Goal: Information Seeking & Learning: Learn about a topic

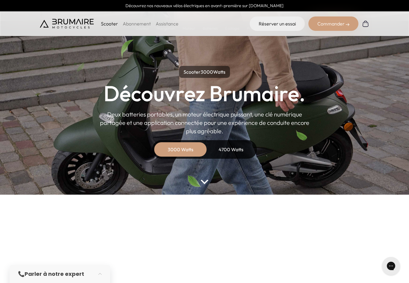
click at [177, 151] on div "3000 Watts" at bounding box center [180, 149] width 48 height 14
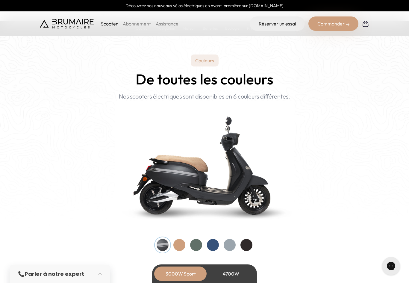
scroll to position [544, 0]
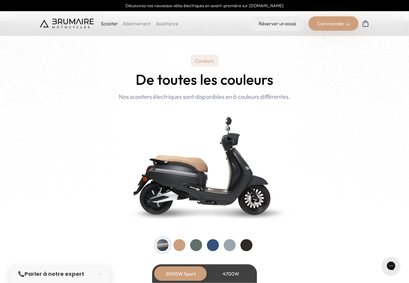
click at [179, 244] on div at bounding box center [179, 245] width 12 height 12
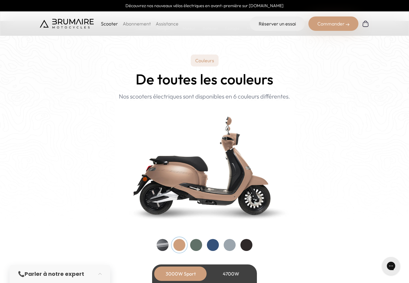
click at [198, 244] on div at bounding box center [196, 245] width 12 height 12
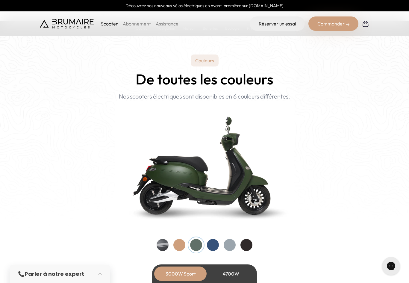
click at [211, 244] on div at bounding box center [213, 245] width 12 height 12
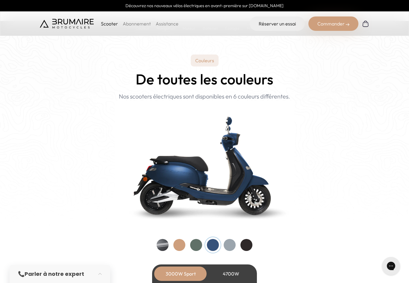
click at [227, 246] on div at bounding box center [229, 245] width 12 height 12
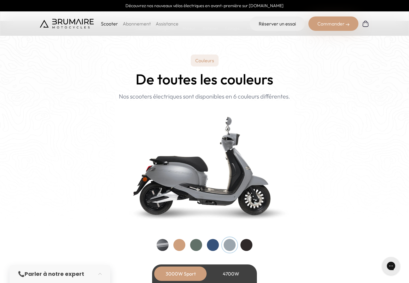
click at [248, 246] on div at bounding box center [246, 245] width 12 height 12
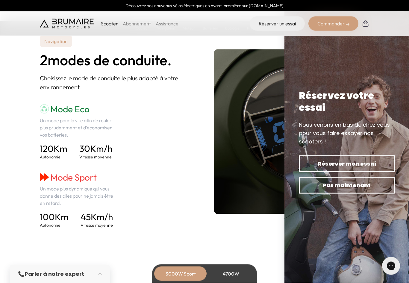
scroll to position [843, 0]
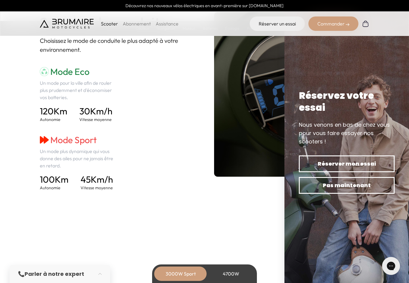
click at [357, 188] on span "Pas maintenant" at bounding box center [346, 185] width 75 height 8
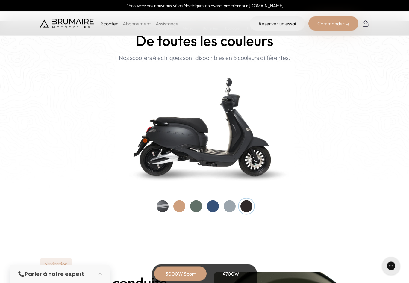
scroll to position [583, 0]
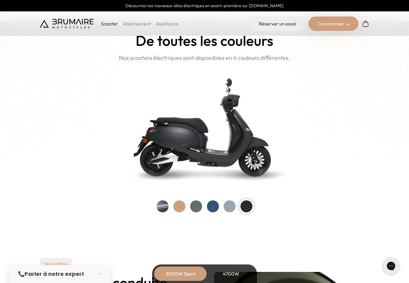
click at [160, 202] on div at bounding box center [162, 206] width 12 height 12
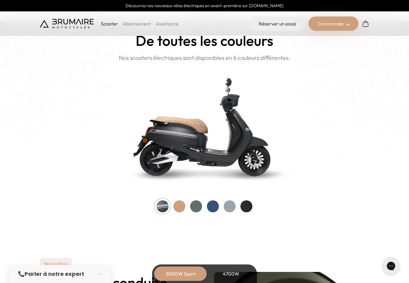
click at [176, 200] on div at bounding box center [179, 206] width 12 height 12
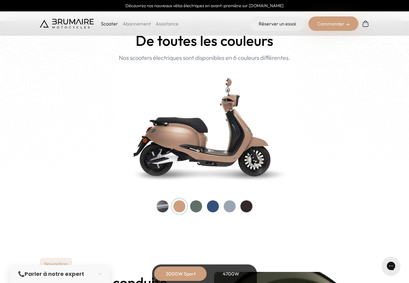
click at [196, 201] on div at bounding box center [196, 206] width 12 height 12
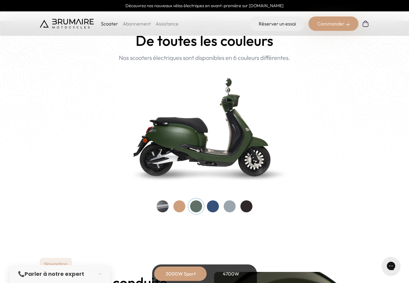
click at [208, 206] on div at bounding box center [213, 206] width 12 height 12
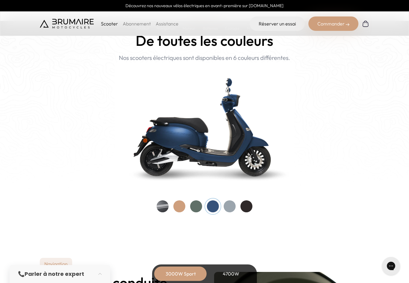
click at [229, 205] on div at bounding box center [229, 206] width 12 height 12
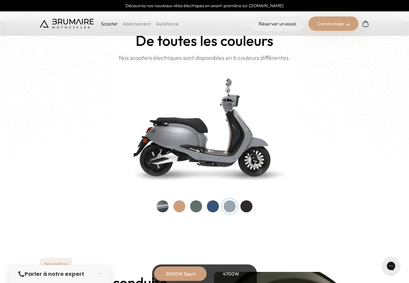
click at [249, 204] on div at bounding box center [246, 206] width 12 height 12
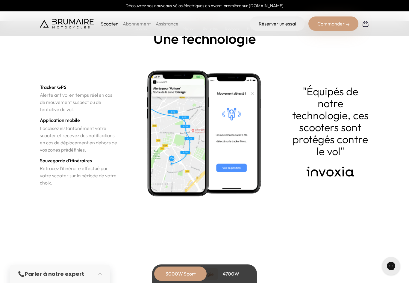
scroll to position [2039, 0]
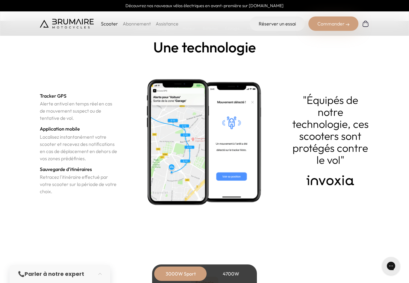
click at [360, 236] on section "Sécurité Une technologie Tracker GPS Alerte antivol en temps réel en cas de mou…" at bounding box center [204, 120] width 409 height 254
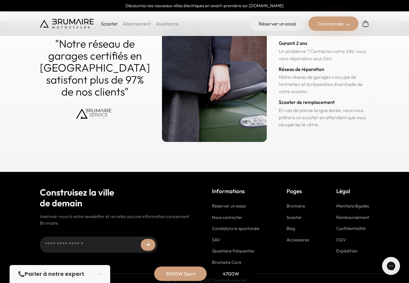
scroll to position [2936, 0]
